Goal: Task Accomplishment & Management: Manage account settings

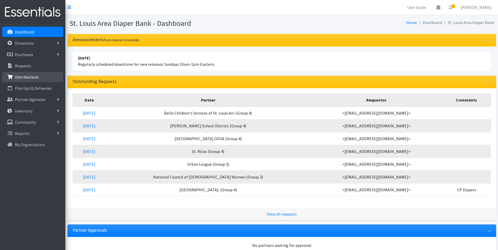
click at [18, 78] on p "Distributions" at bounding box center [27, 76] width 24 height 5
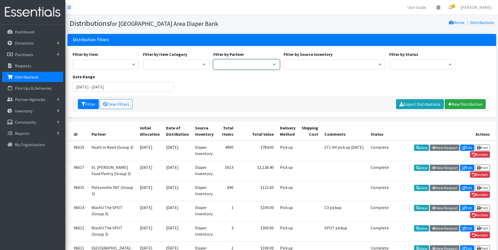
click at [237, 65] on select "Affinia Healthcare (Group 2) Annie Malone (Group 1) Assistance League of St. Lo…" at bounding box center [246, 65] width 66 height 10
select select "6314"
click at [213, 60] on select "Affinia Healthcare (Group 2) Annie Malone (Group 1) Assistance League of St. Lo…" at bounding box center [246, 65] width 66 height 10
click at [86, 106] on button "Filter" at bounding box center [88, 104] width 21 height 10
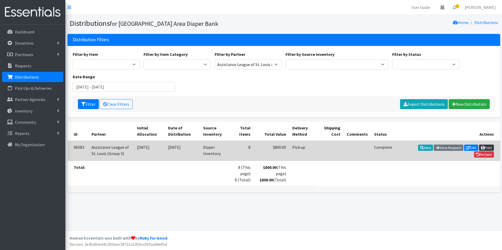
click at [485, 146] on link "Print" at bounding box center [486, 148] width 15 height 6
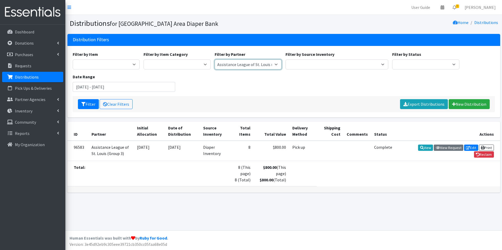
click at [275, 67] on select "Affinia Healthcare (Group 2) [PERSON_NAME] (Group 1) Assistance League of St. L…" at bounding box center [248, 65] width 67 height 10
select select "736"
click at [215, 60] on select "Affinia Healthcare (Group 2) [PERSON_NAME] (Group 1) Assistance League of St. L…" at bounding box center [248, 65] width 67 height 10
click at [96, 108] on button "Filter" at bounding box center [88, 104] width 21 height 10
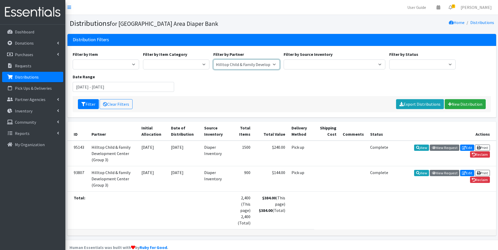
click at [275, 64] on select "Affinia Healthcare (Group 2) [PERSON_NAME] (Group 1) Assistance League of St. L…" at bounding box center [246, 65] width 66 height 10
select select "234"
click at [213, 60] on select "Affinia Healthcare (Group 2) [PERSON_NAME] (Group 1) Assistance League of St. L…" at bounding box center [246, 65] width 66 height 10
click at [88, 106] on button "Filter" at bounding box center [88, 104] width 21 height 10
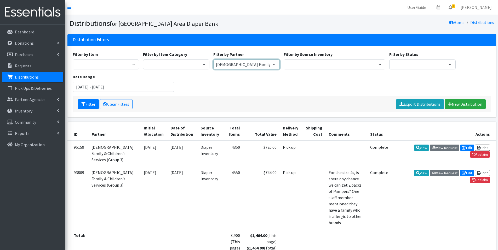
click at [272, 67] on select "Affinia Healthcare (Group 2) [PERSON_NAME] (Group 1) Assistance League of St. L…" at bounding box center [246, 65] width 66 height 10
select select "2493"
click at [213, 60] on select "Affinia Healthcare (Group 2) [PERSON_NAME] (Group 1) Assistance League of St. L…" at bounding box center [246, 65] width 66 height 10
click at [88, 107] on button "Filter" at bounding box center [88, 104] width 21 height 10
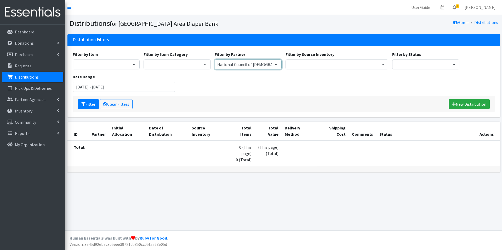
click at [277, 66] on select "Affinia Healthcare (Group 2) [PERSON_NAME] (Group 1) Assistance League of St. L…" at bounding box center [248, 65] width 67 height 10
select select "233"
click at [215, 60] on select "Affinia Healthcare (Group 2) [PERSON_NAME] (Group 1) Assistance League of St. L…" at bounding box center [248, 65] width 67 height 10
click at [91, 105] on button "Filter" at bounding box center [88, 104] width 21 height 10
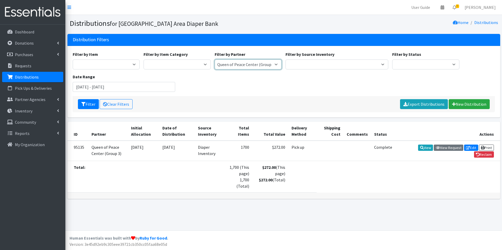
click at [275, 65] on select "Affinia Healthcare (Group 2) [PERSON_NAME] (Group 1) Assistance League of St. L…" at bounding box center [248, 65] width 67 height 10
select select "2493"
click at [215, 60] on select "Affinia Healthcare (Group 2) [PERSON_NAME] (Group 1) Assistance League of St. L…" at bounding box center [248, 65] width 67 height 10
click at [92, 107] on button "Filter" at bounding box center [88, 104] width 21 height 10
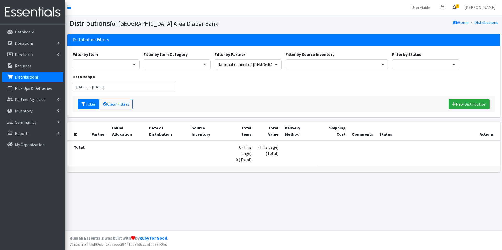
click at [456, 7] on icon at bounding box center [454, 7] width 4 height 4
click at [454, 18] on link "5 Requests" at bounding box center [423, 18] width 74 height 10
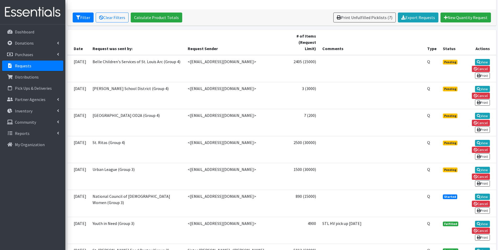
scroll to position [202, 0]
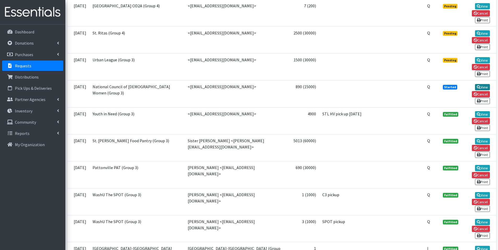
click at [477, 85] on icon at bounding box center [479, 87] width 4 height 4
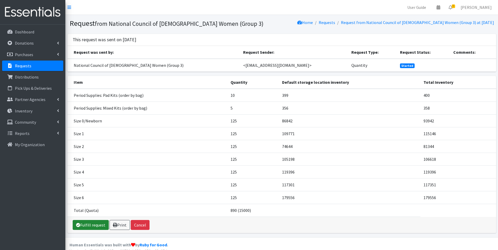
click at [97, 224] on link "Fulfill request" at bounding box center [91, 225] width 36 height 10
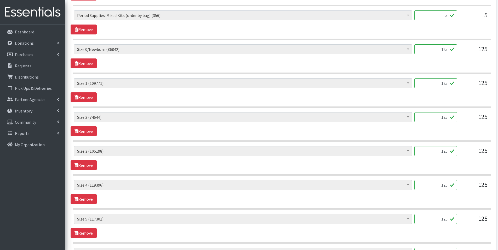
scroll to position [363, 0]
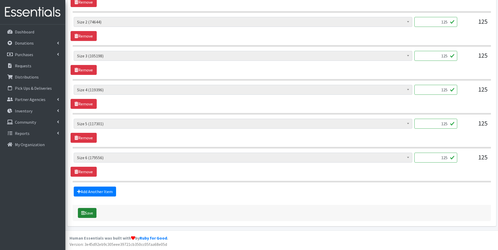
click at [93, 214] on button "Save" at bounding box center [87, 213] width 19 height 10
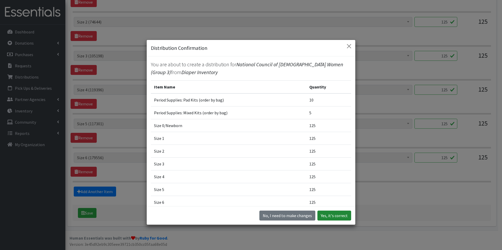
click at [323, 212] on button "Yes, it's correct" at bounding box center [334, 216] width 34 height 10
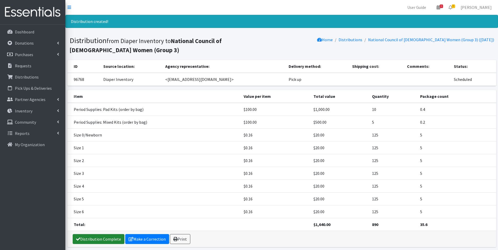
click at [109, 236] on link "Distribution Complete" at bounding box center [99, 239] width 52 height 10
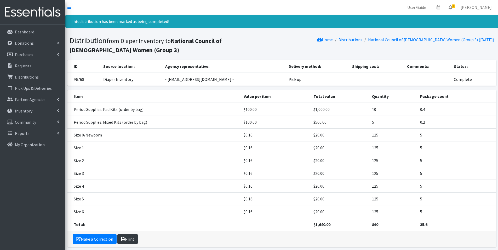
click at [130, 241] on link "Print" at bounding box center [127, 239] width 20 height 10
click at [30, 79] on p "Distributions" at bounding box center [27, 76] width 24 height 5
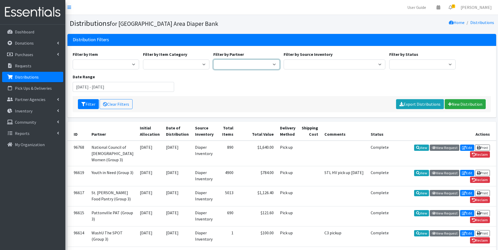
click at [266, 64] on select "Affinia Healthcare (Group 2) Annie Malone (Group 1) Assistance League of St. Lo…" at bounding box center [246, 65] width 66 height 10
select select "679"
click at [213, 60] on select "Affinia Healthcare (Group 2) Annie Malone (Group 1) Assistance League of St. Lo…" at bounding box center [246, 65] width 66 height 10
click at [89, 105] on button "Filter" at bounding box center [88, 104] width 21 height 10
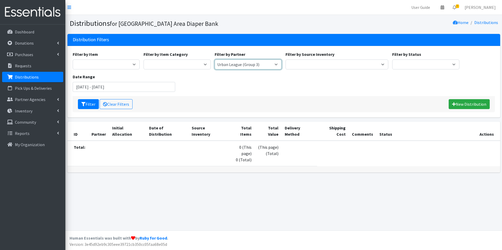
click at [249, 65] on select "Affinia Healthcare (Group 2) [PERSON_NAME] (Group 1) Assistance League of St. L…" at bounding box center [248, 65] width 67 height 10
select select "104"
click at [215, 60] on select "Affinia Healthcare (Group 2) [PERSON_NAME] (Group 1) Assistance League of St. L…" at bounding box center [248, 65] width 67 height 10
click at [85, 106] on button "Filter" at bounding box center [88, 104] width 21 height 10
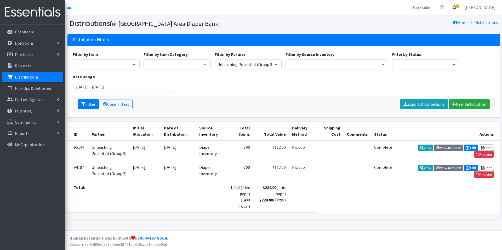
click at [456, 7] on icon at bounding box center [454, 7] width 4 height 4
click at [446, 19] on link "5 Requests" at bounding box center [423, 18] width 74 height 10
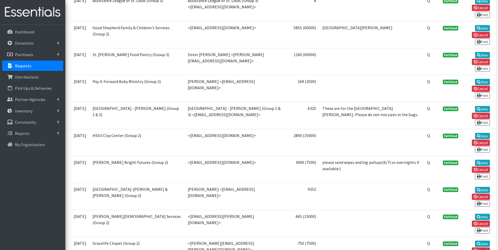
scroll to position [937, 0]
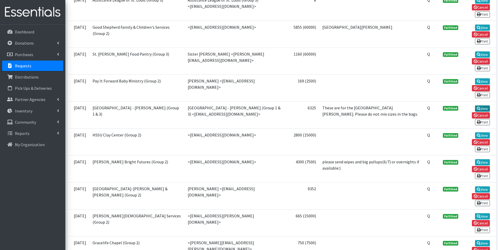
click at [477, 107] on icon at bounding box center [479, 109] width 4 height 4
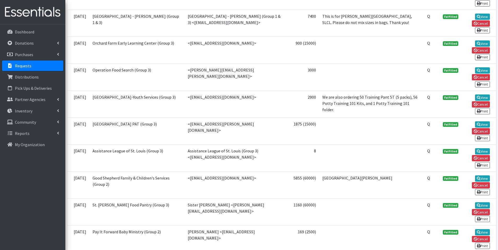
scroll to position [759, 0]
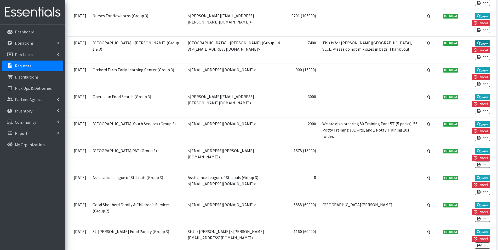
click at [485, 40] on link "View" at bounding box center [482, 43] width 15 height 6
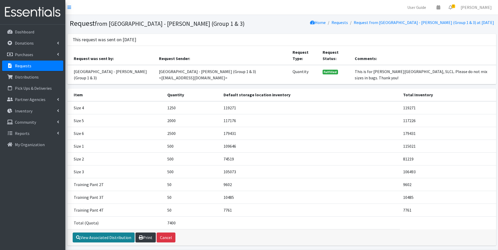
click at [116, 233] on link "View Associated Distribution" at bounding box center [104, 238] width 62 height 10
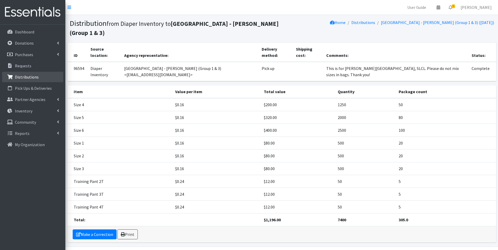
click at [44, 77] on link "Distributions" at bounding box center [32, 77] width 61 height 10
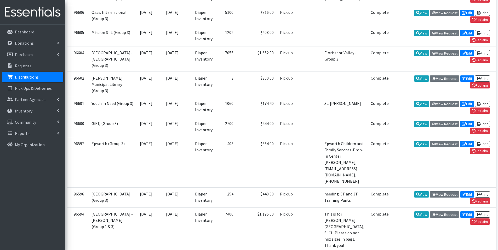
scroll to position [353, 0]
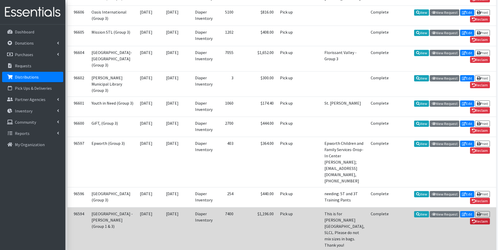
click at [475, 218] on link "Reclaim" at bounding box center [480, 221] width 20 height 6
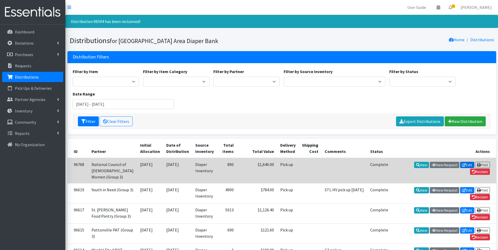
click at [469, 166] on link "Edit" at bounding box center [467, 165] width 14 height 6
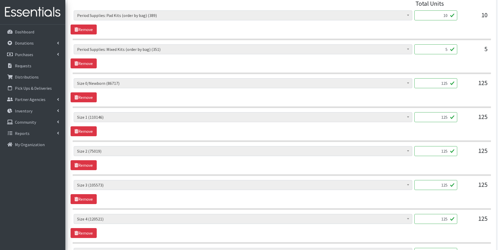
scroll to position [216, 0]
drag, startPoint x: 442, startPoint y: 18, endPoint x: 447, endPoint y: 19, distance: 5.8
click at [447, 19] on input "10" at bounding box center [435, 16] width 43 height 10
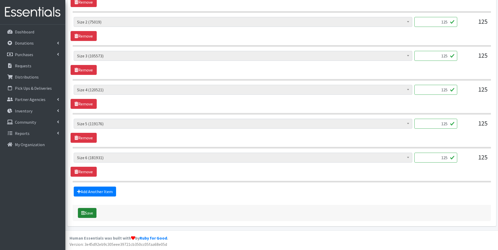
type input "5"
click at [85, 216] on button "Save" at bounding box center [87, 213] width 19 height 10
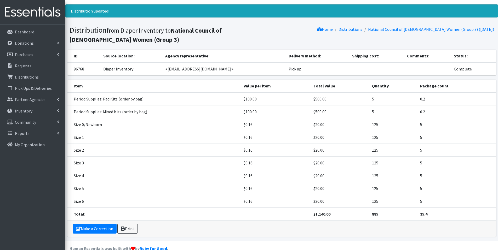
scroll to position [21, 0]
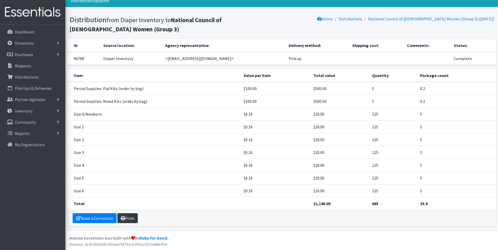
click at [128, 222] on link "Print" at bounding box center [127, 219] width 20 height 10
